Goal: Task Accomplishment & Management: Manage account settings

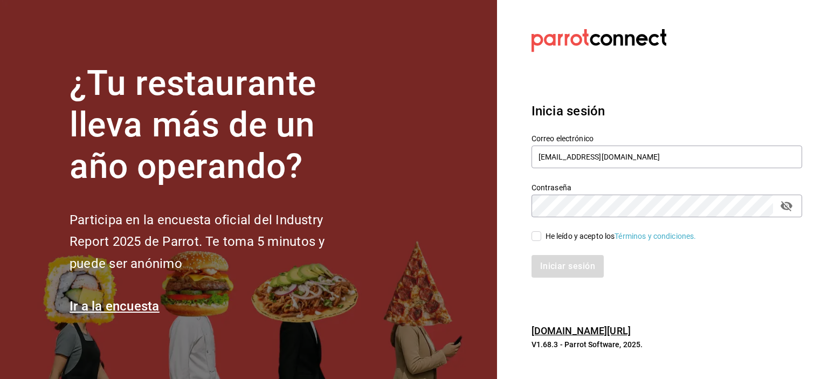
type input "bprminas@hotmail.com"
click at [538, 239] on input "He leído y acepto los Términos y condiciones." at bounding box center [537, 236] width 10 height 10
checkbox input "true"
click at [572, 274] on button "Iniciar sesión" at bounding box center [568, 266] width 73 height 23
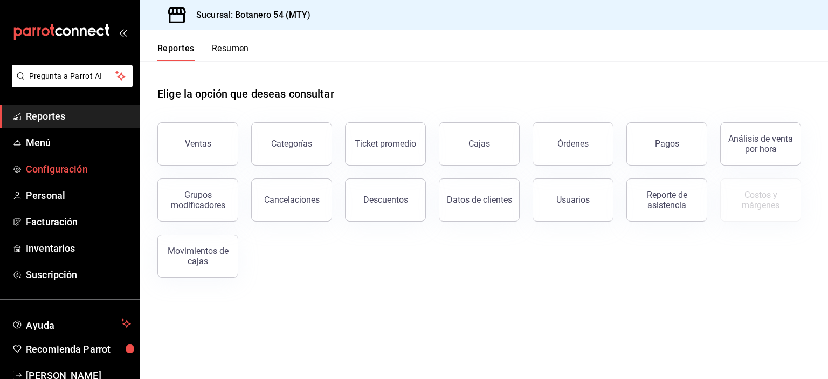
click at [49, 170] on span "Configuración" at bounding box center [78, 169] width 105 height 15
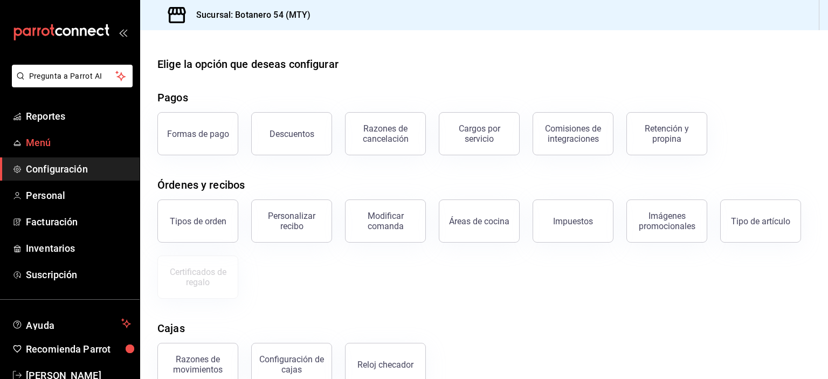
click at [50, 151] on link "Menú" at bounding box center [70, 142] width 140 height 23
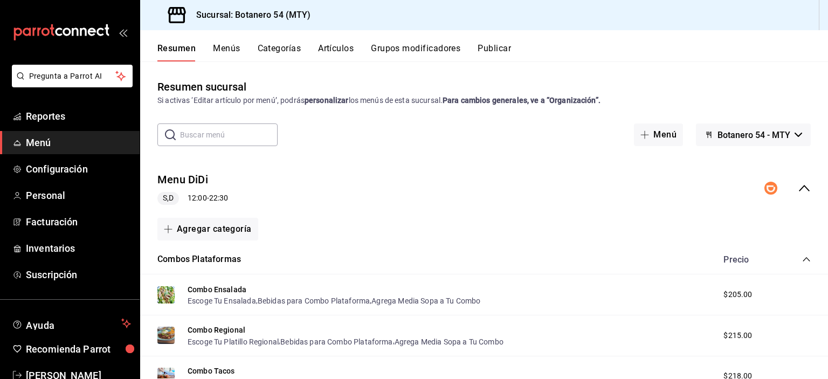
click at [798, 191] on icon "collapse-menu-row" at bounding box center [804, 188] width 13 height 13
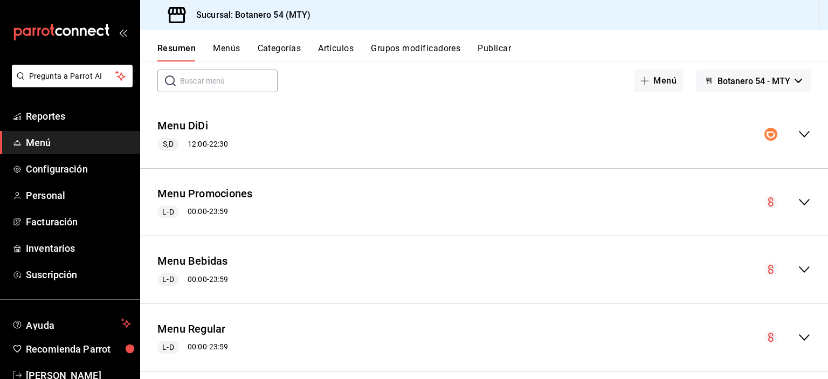
scroll to position [68, 0]
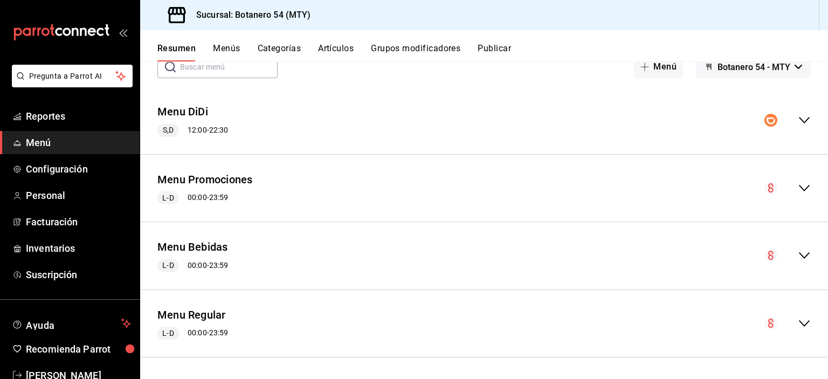
click at [795, 263] on div "Menu Bebidas L-D 00:00 - 23:59" at bounding box center [484, 256] width 688 height 50
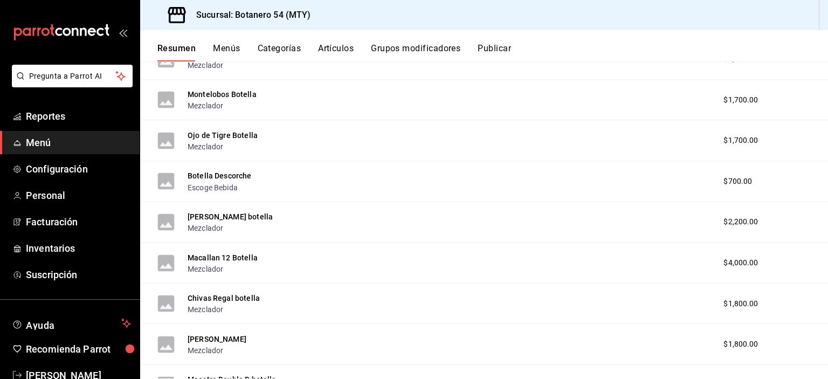
scroll to position [413, 0]
click at [785, 337] on div "[PERSON_NAME] Mezclador $1,800.00" at bounding box center [484, 344] width 688 height 41
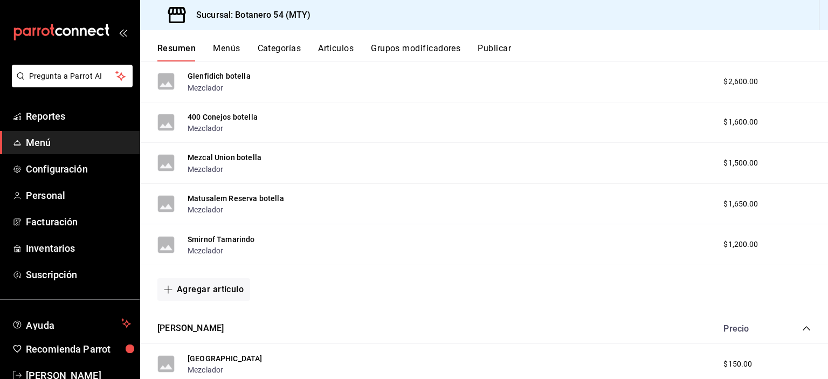
scroll to position [923, 0]
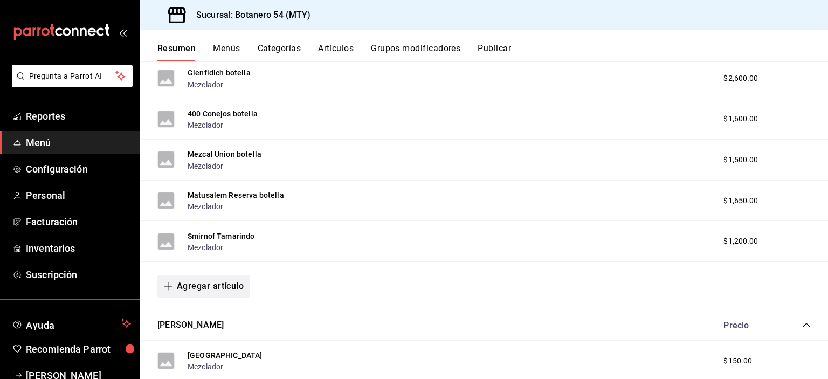
click at [200, 289] on button "Agregar artículo" at bounding box center [203, 286] width 93 height 23
click at [205, 347] on li "Artículo nuevo" at bounding box center [199, 343] width 85 height 26
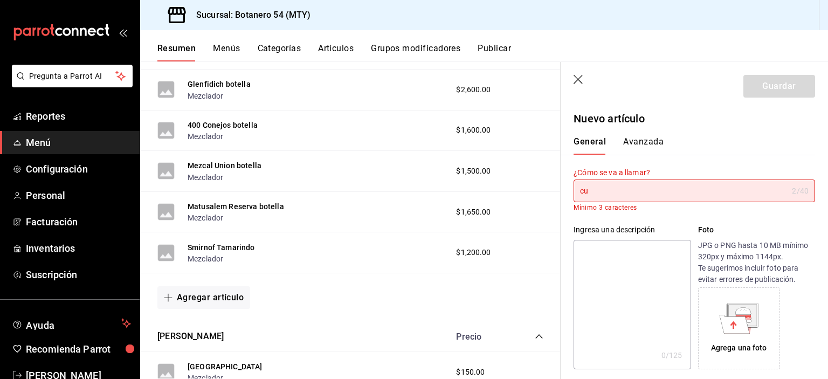
type input "c"
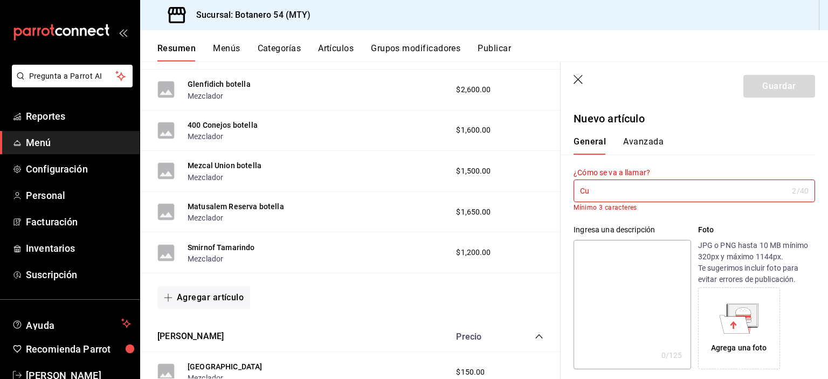
type input "C"
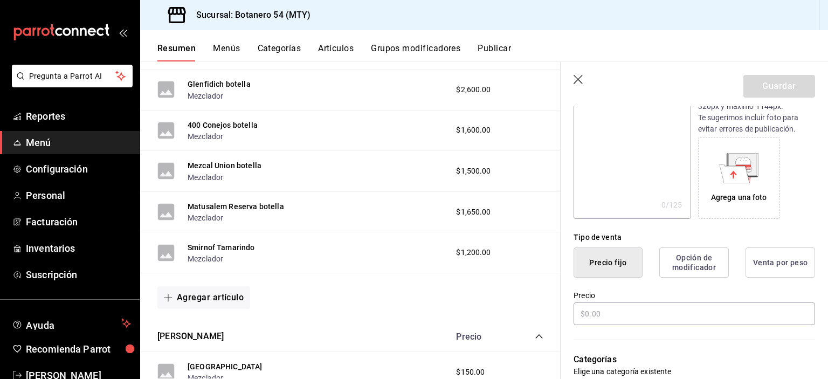
scroll to position [162, 0]
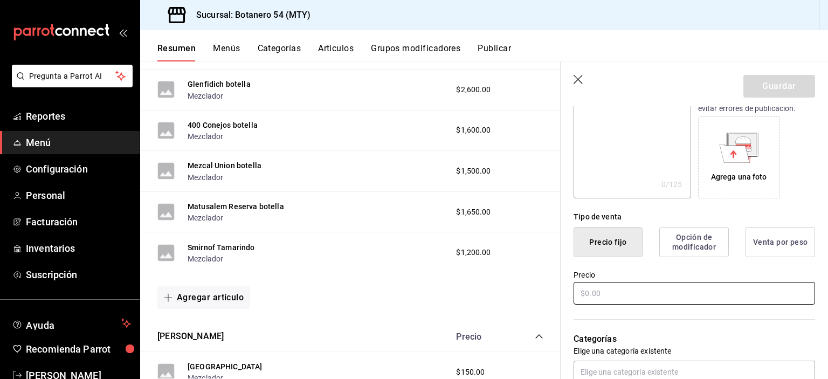
type input "Tradicional Plata botella"
click at [697, 290] on input "text" at bounding box center [695, 293] width 242 height 23
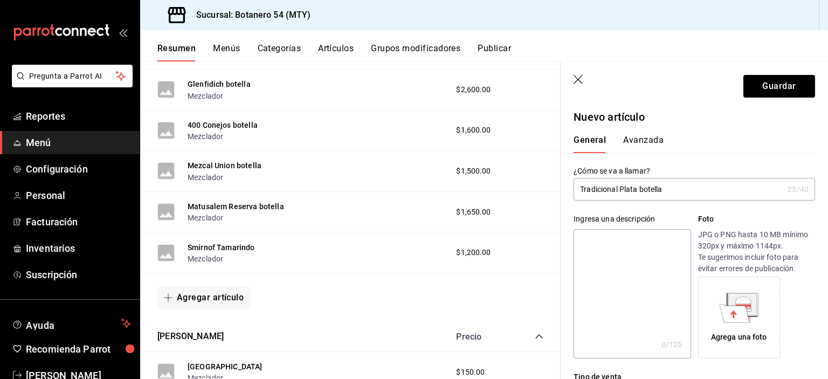
scroll to position [1, 0]
type input "$990.00"
click at [636, 193] on input "Tradicional Plata botella" at bounding box center [679, 191] width 210 height 22
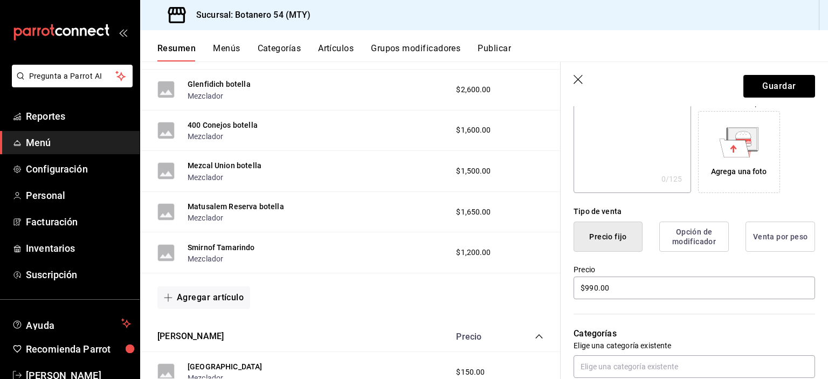
scroll to position [170, 0]
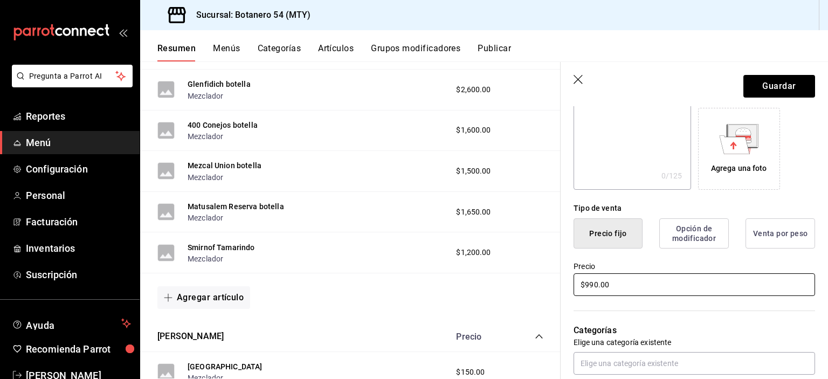
type input "Tradicional Plata Cuervo botella"
click at [612, 285] on input "$990.00" at bounding box center [695, 284] width 242 height 23
type input "$9.00"
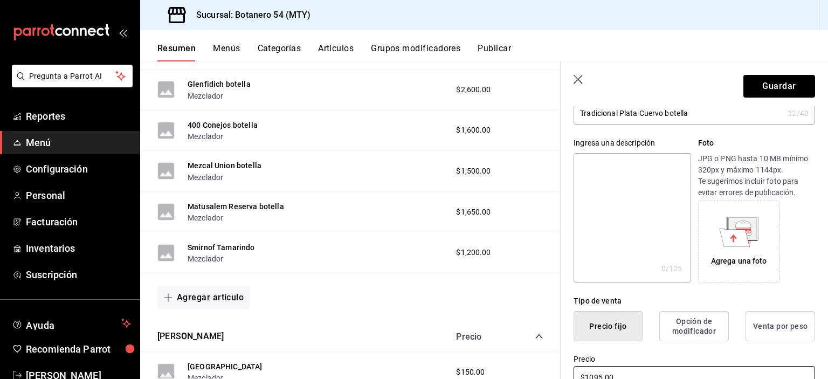
scroll to position [77, 0]
type input "$1095.00"
click at [776, 90] on button "Guardar" at bounding box center [780, 86] width 72 height 23
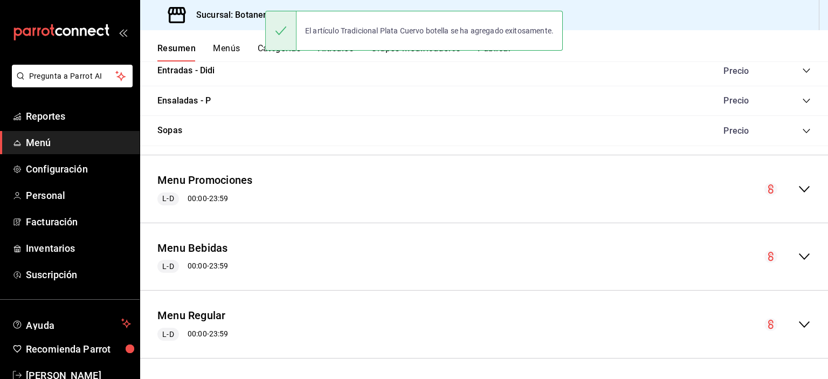
scroll to position [694, 0]
click at [215, 252] on button "Menu Bebidas" at bounding box center [192, 249] width 71 height 16
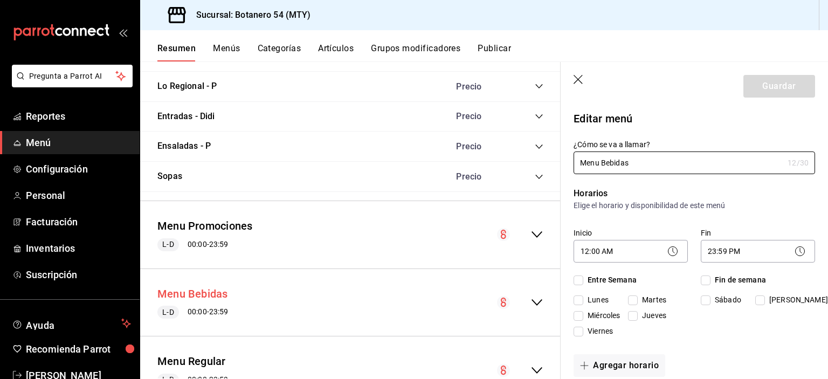
checkbox input "true"
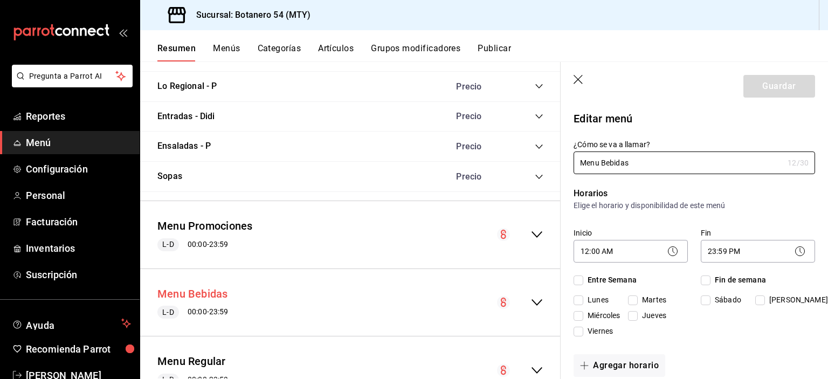
checkbox input "true"
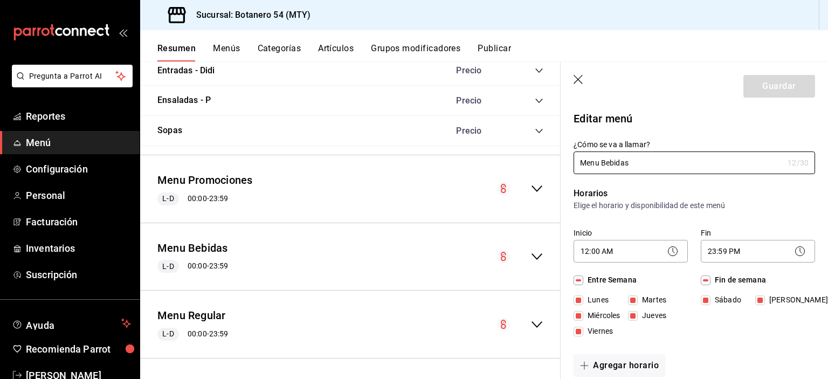
click at [62, 150] on link "Menú" at bounding box center [70, 142] width 140 height 23
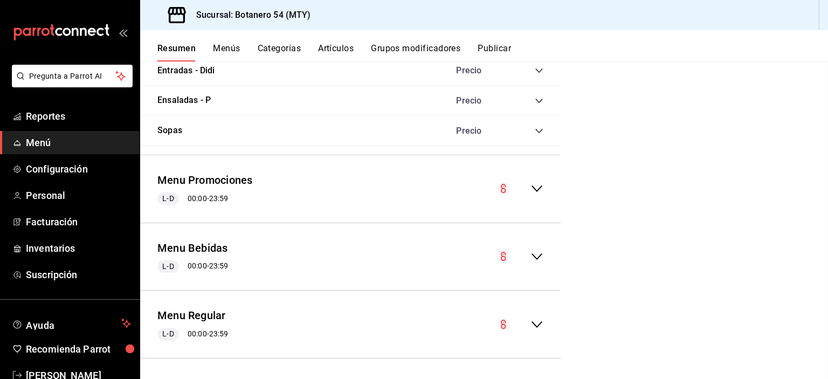
checkbox input "false"
type input "1755995678337"
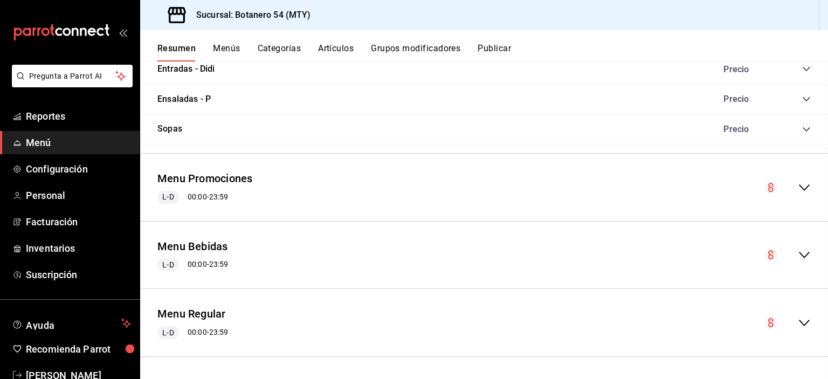
checkbox input "false"
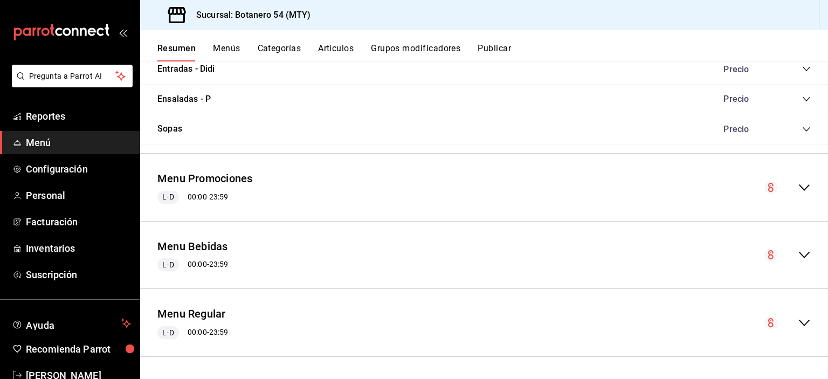
checkbox input "false"
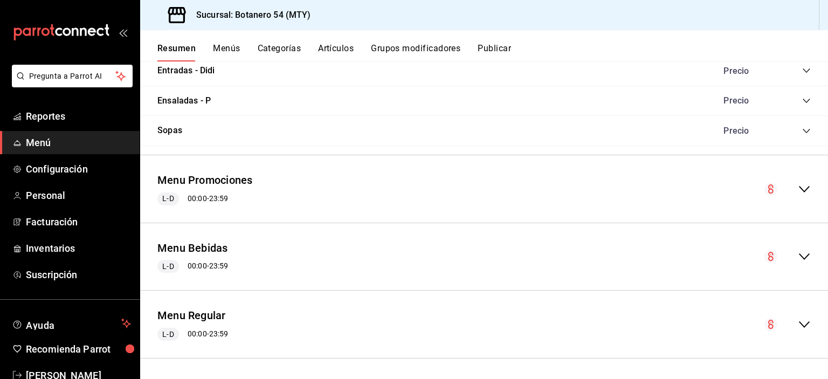
click at [798, 261] on icon "collapse-menu-row" at bounding box center [804, 256] width 13 height 13
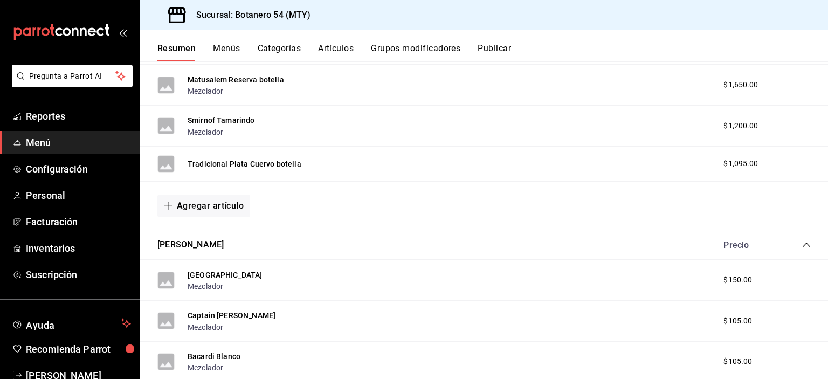
scroll to position [1639, 0]
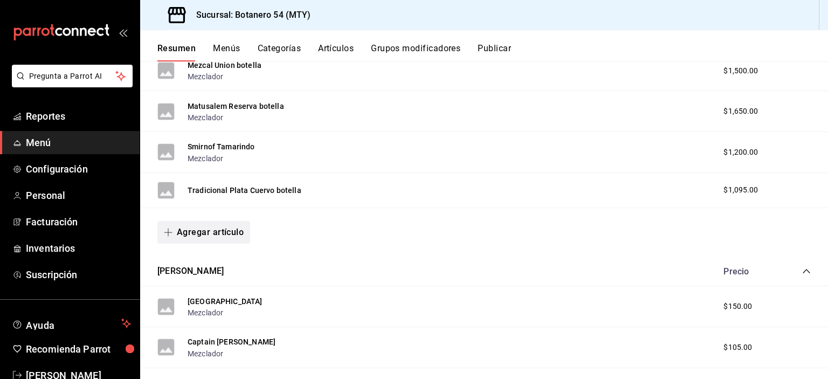
click at [222, 237] on button "Agregar artículo" at bounding box center [203, 232] width 93 height 23
click at [209, 294] on li "Artículo nuevo" at bounding box center [199, 288] width 85 height 26
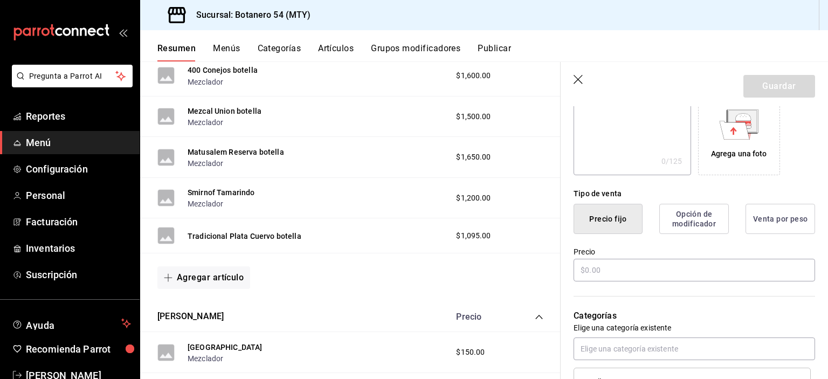
scroll to position [195, 0]
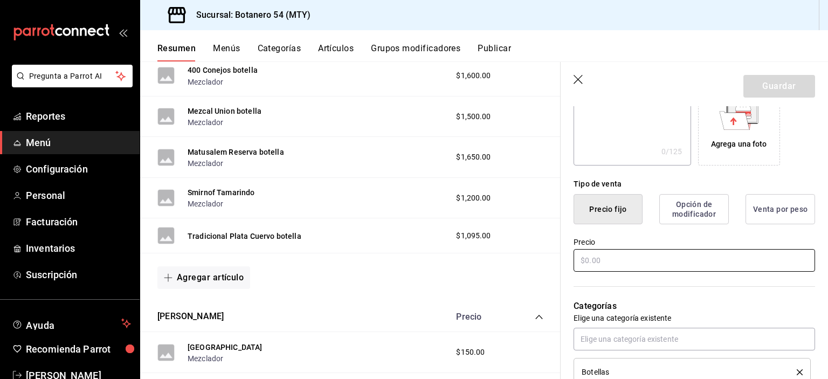
type input "Tradicional Reposado Cuervo Botella"
click at [694, 263] on input "text" at bounding box center [695, 260] width 242 height 23
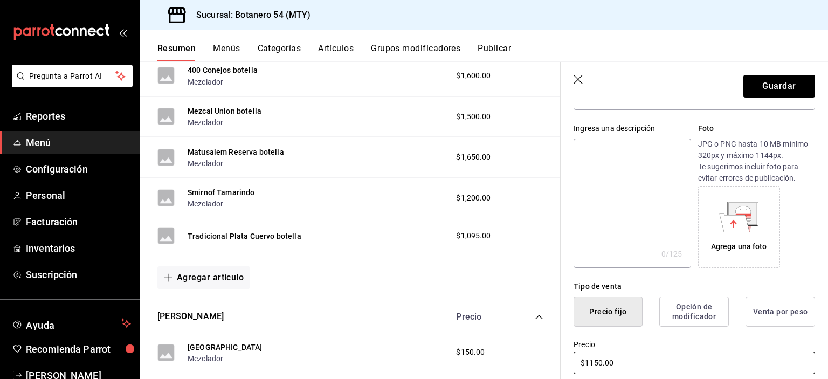
scroll to position [0, 0]
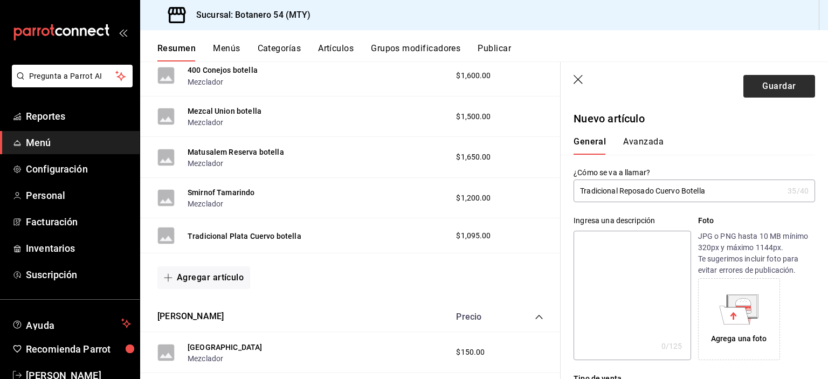
type input "$1150.00"
click at [776, 89] on button "Guardar" at bounding box center [780, 86] width 72 height 23
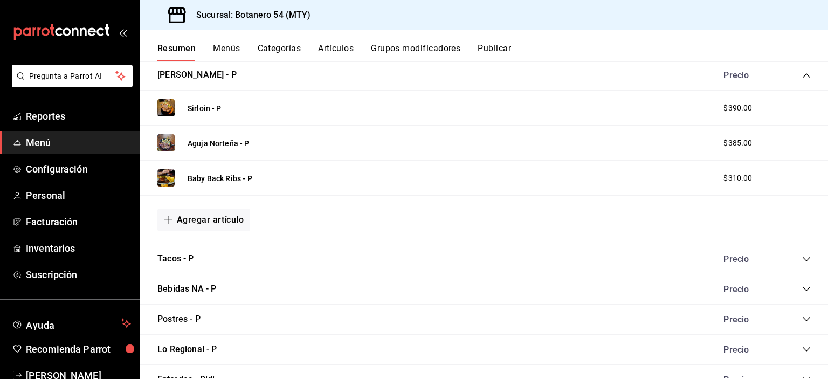
scroll to position [28, 0]
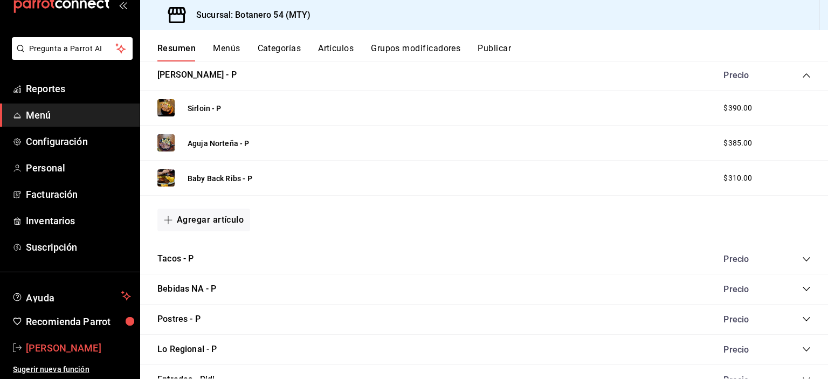
click at [101, 351] on span "[PERSON_NAME]" at bounding box center [78, 348] width 105 height 15
